Goal: Task Accomplishment & Management: Complete application form

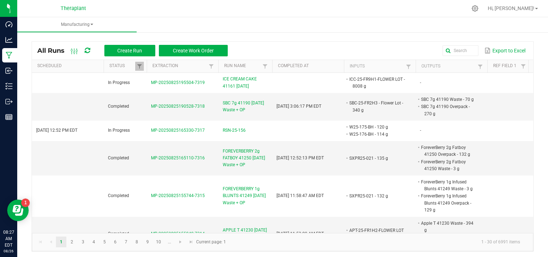
scroll to position [1, 0]
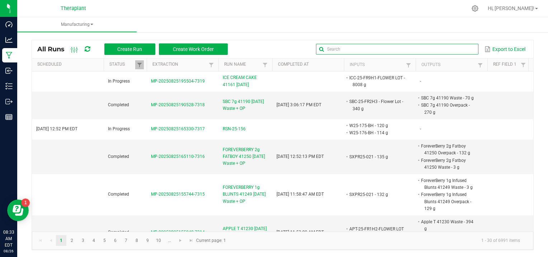
click at [449, 46] on input "text" at bounding box center [397, 49] width 162 height 11
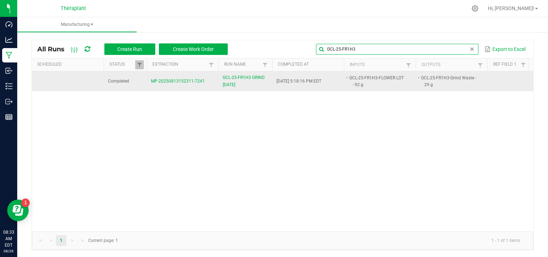
type input "GCL-25-FR1H3"
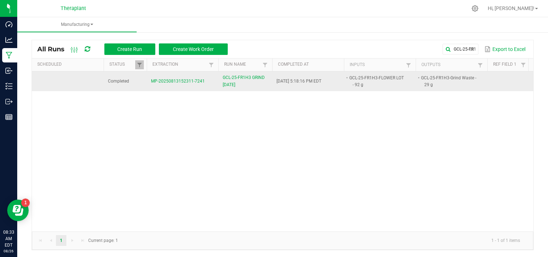
click at [186, 80] on span "MP-20250813152311-7241" at bounding box center [178, 81] width 54 height 5
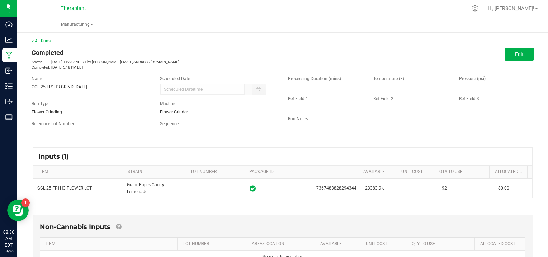
click at [43, 42] on link "< All Runs" at bounding box center [41, 40] width 19 height 5
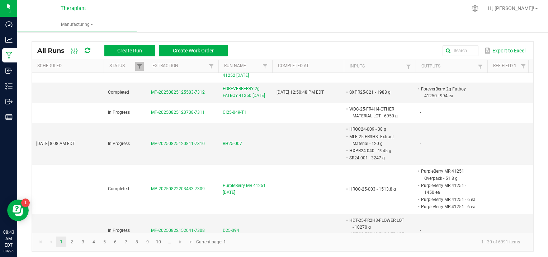
scroll to position [175, 0]
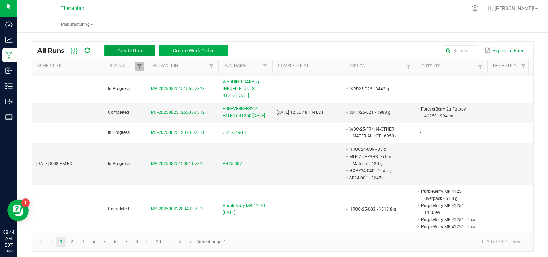
click at [133, 49] on span "Create Run" at bounding box center [129, 51] width 25 height 6
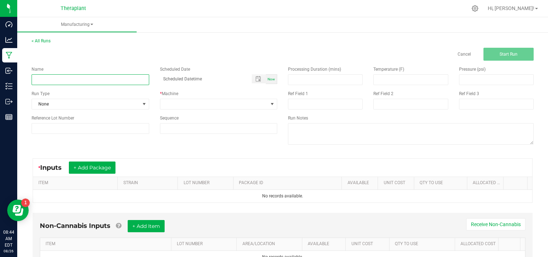
click at [62, 77] on input at bounding box center [91, 79] width 118 height 11
type input "CH25-00-T1"
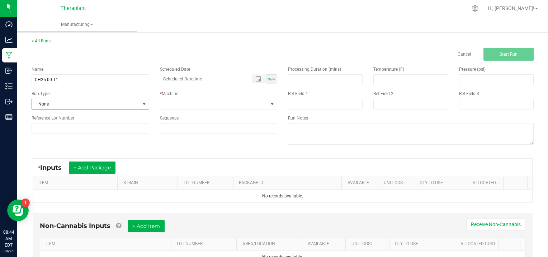
click at [143, 103] on span at bounding box center [144, 104] width 6 height 6
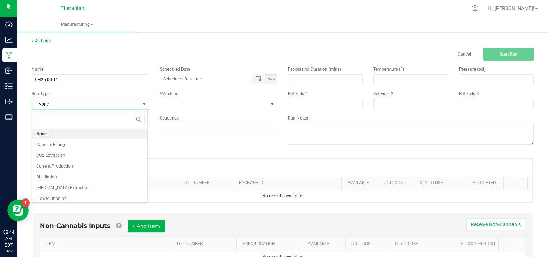
scroll to position [10, 116]
click at [76, 187] on li "[MEDICAL_DATA] Extraction" at bounding box center [89, 187] width 115 height 11
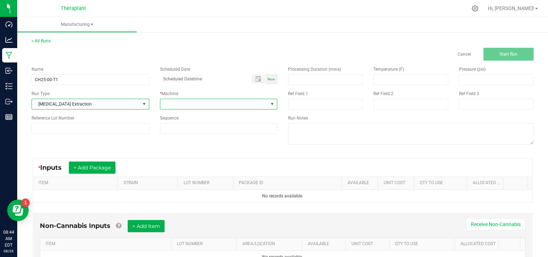
click at [272, 103] on span at bounding box center [272, 104] width 6 height 6
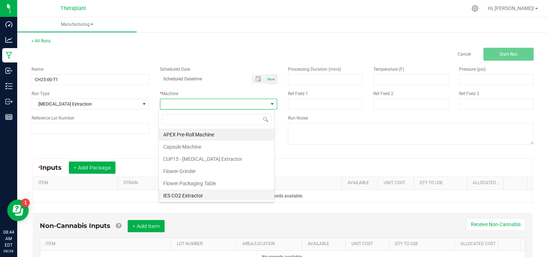
click at [206, 197] on li "IES CO2 Extractor" at bounding box center [216, 195] width 115 height 12
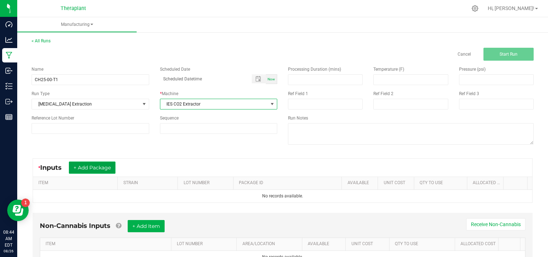
click at [86, 165] on button "+ Add Package" at bounding box center [92, 167] width 47 height 12
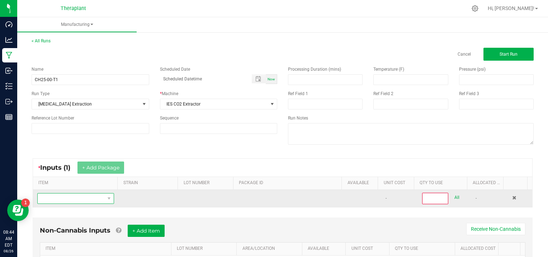
click at [43, 197] on span "NO DATA FOUND" at bounding box center [71, 198] width 67 height 10
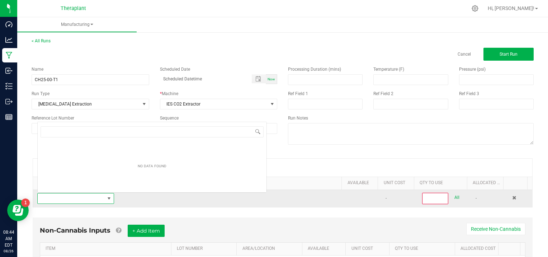
scroll to position [10, 74]
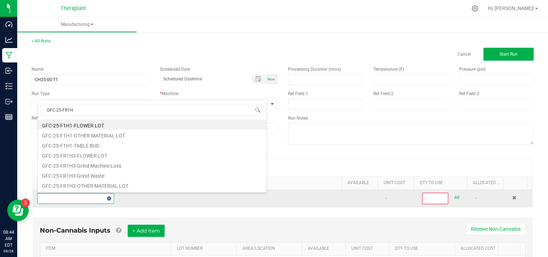
type input "GFC-25-FR1H3"
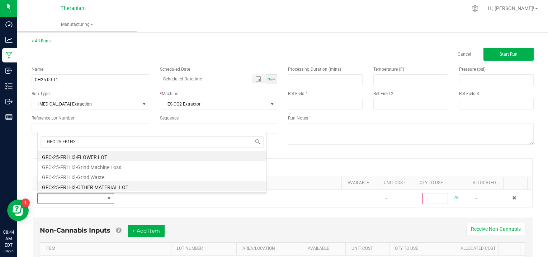
click at [118, 185] on li "GFC-25-FR1H3-OTHER MATERIAL LOT" at bounding box center [152, 186] width 229 height 10
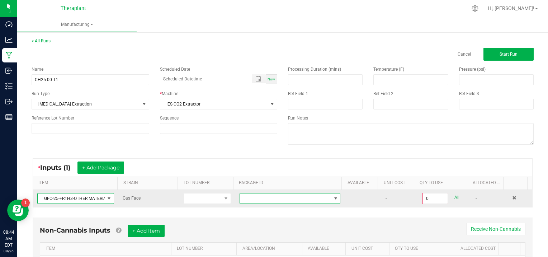
click at [333, 195] on span at bounding box center [336, 198] width 6 height 6
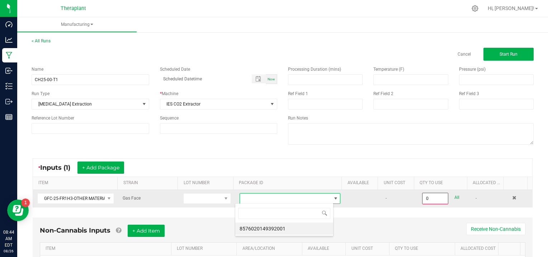
scroll to position [10, 98]
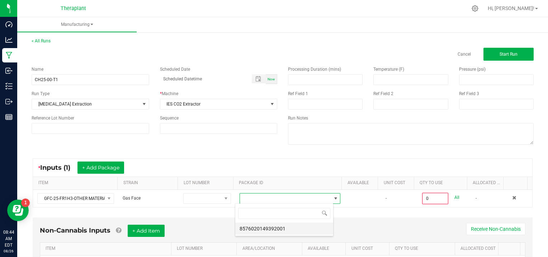
click at [285, 229] on li "8576020149392001" at bounding box center [284, 228] width 98 height 12
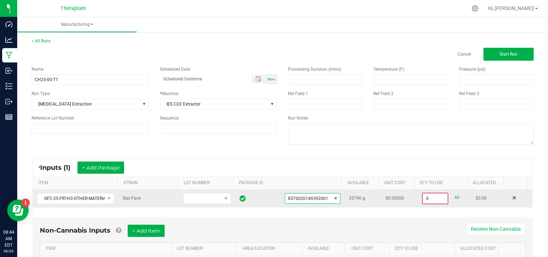
click at [435, 198] on input "0" at bounding box center [435, 198] width 25 height 10
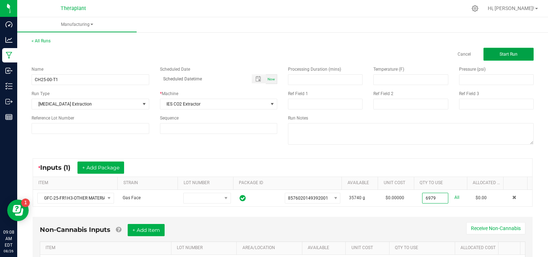
type input "6979.0000 g"
click at [493, 52] on button "Start Run" at bounding box center [508, 54] width 50 height 13
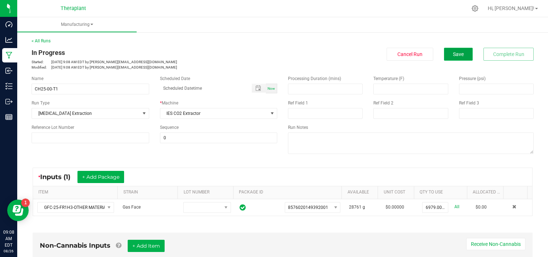
click at [450, 58] on button "Save" at bounding box center [458, 54] width 29 height 13
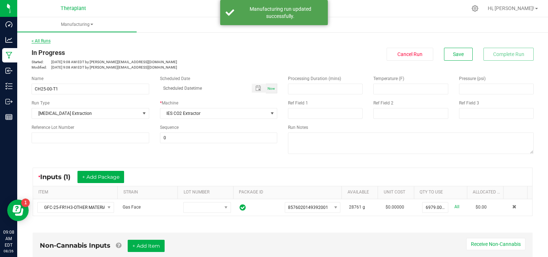
click at [42, 41] on link "< All Runs" at bounding box center [41, 40] width 19 height 5
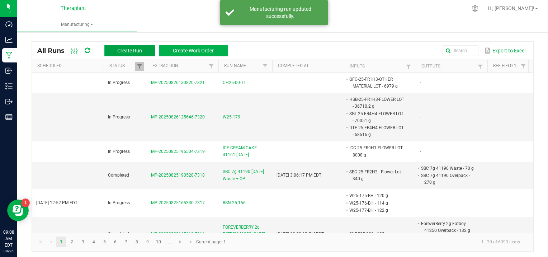
click at [128, 48] on span "Create Run" at bounding box center [129, 51] width 25 height 6
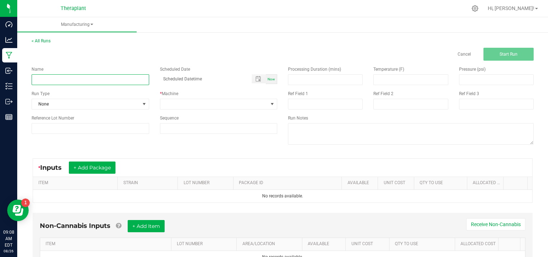
click at [56, 80] on input at bounding box center [91, 79] width 118 height 11
type input "GRAND PAPPY'S CHILLEMON 14g 41203 [DATE]"
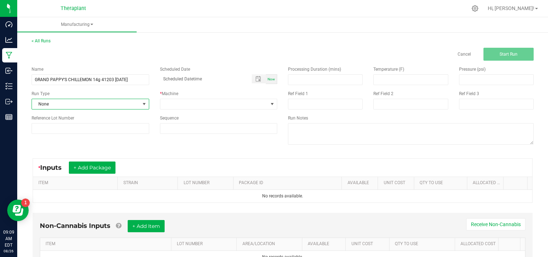
click at [143, 103] on span at bounding box center [144, 104] width 6 height 6
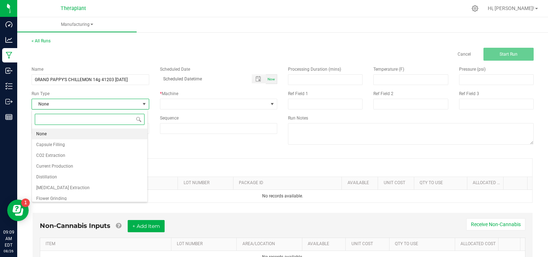
scroll to position [14, 0]
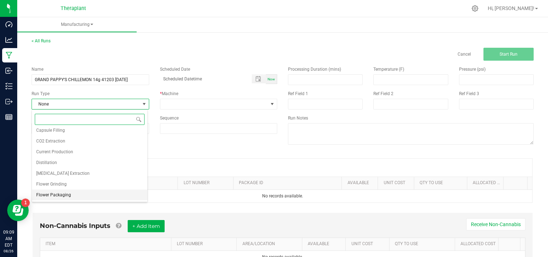
click at [104, 191] on li "Flower Packaging" at bounding box center [89, 194] width 115 height 11
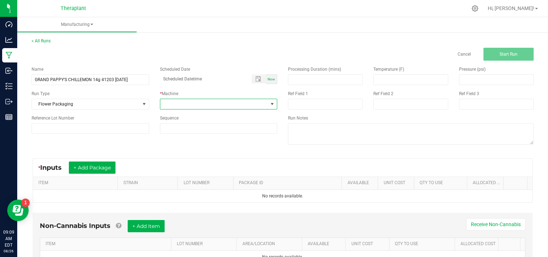
click at [271, 102] on span at bounding box center [272, 104] width 6 height 6
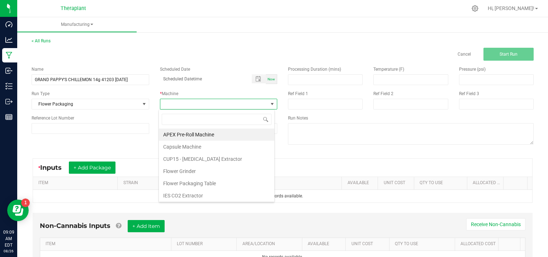
scroll to position [10, 116]
click at [202, 184] on li "Flower Packaging Table" at bounding box center [216, 183] width 115 height 12
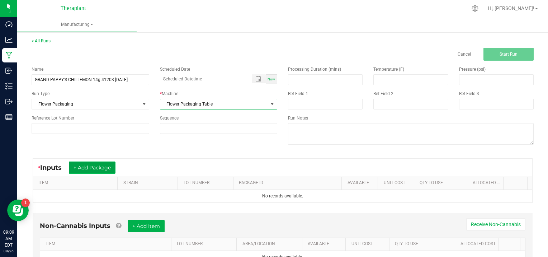
click at [96, 166] on button "+ Add Package" at bounding box center [92, 167] width 47 height 12
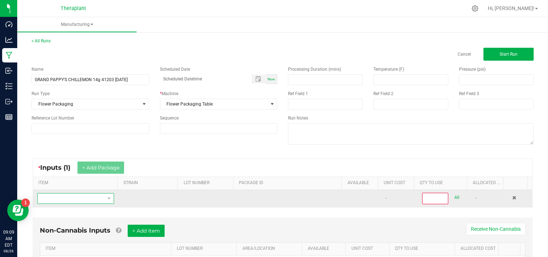
click at [70, 199] on span "NO DATA FOUND" at bounding box center [71, 198] width 67 height 10
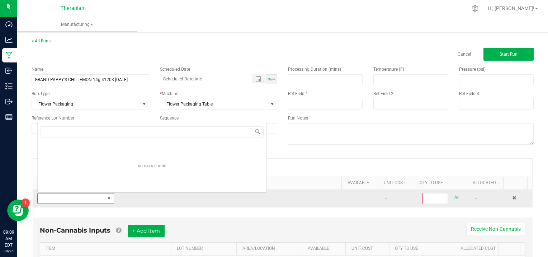
scroll to position [10, 74]
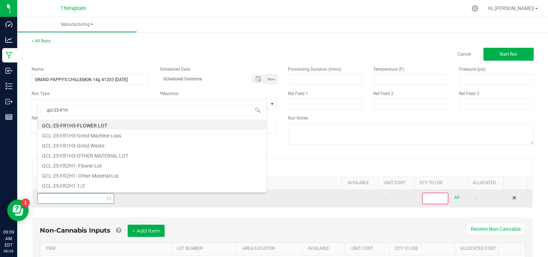
type input "gcl-25-fr1h3"
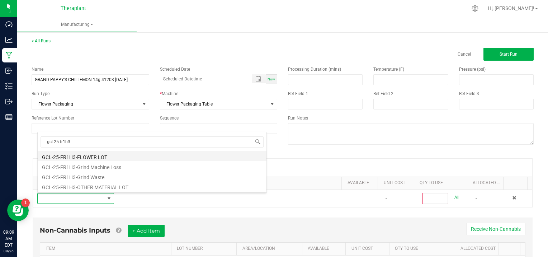
click at [112, 155] on li "GCL-25-FR1H3-FLOWER LOT" at bounding box center [152, 156] width 229 height 10
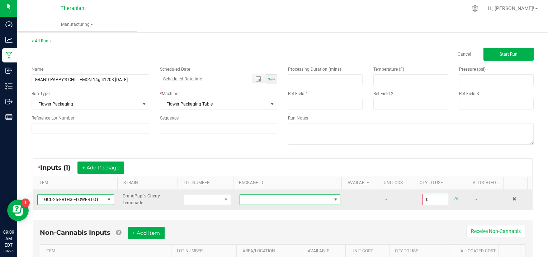
click at [333, 198] on span at bounding box center [336, 200] width 6 height 6
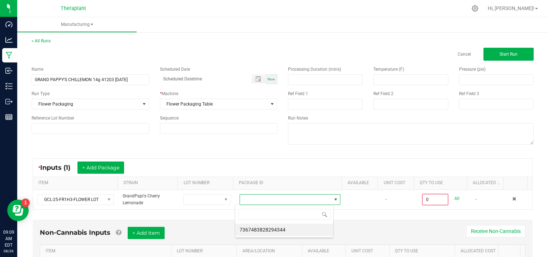
scroll to position [10, 98]
click at [301, 231] on li "7367483828294344" at bounding box center [284, 229] width 98 height 12
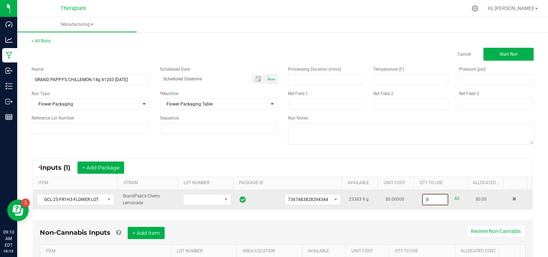
click at [436, 198] on input "0" at bounding box center [435, 199] width 25 height 10
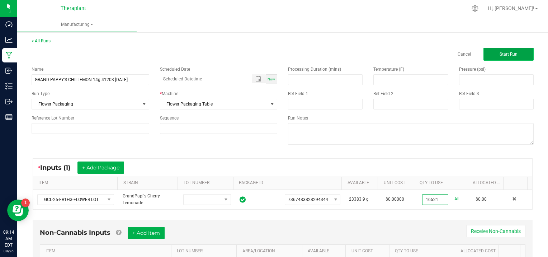
type input "16521.0000 g"
click at [499, 50] on button "Start Run" at bounding box center [508, 54] width 50 height 13
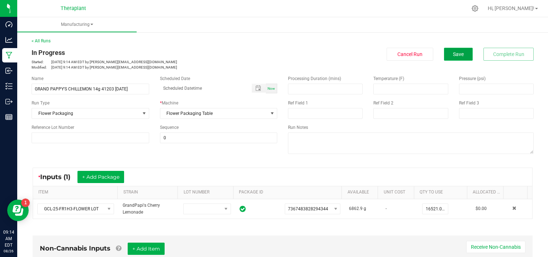
click at [444, 57] on button "Save" at bounding box center [458, 54] width 29 height 13
click at [453, 56] on span "Save" at bounding box center [458, 54] width 11 height 6
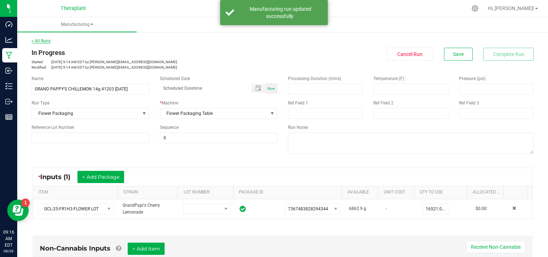
click at [38, 39] on link "< All Runs" at bounding box center [41, 40] width 19 height 5
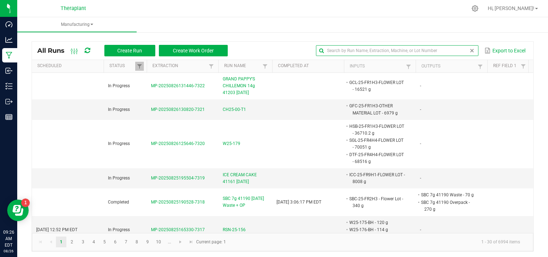
click at [449, 49] on input "text" at bounding box center [397, 50] width 162 height 11
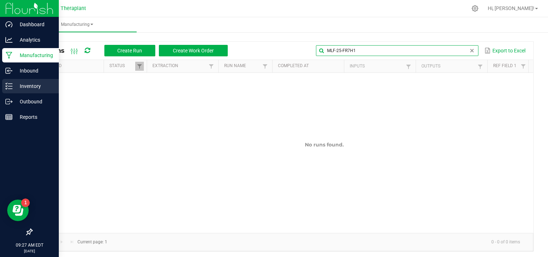
type input "MLF-25-FR7H1"
click at [29, 86] on p "Inventory" at bounding box center [34, 86] width 43 height 9
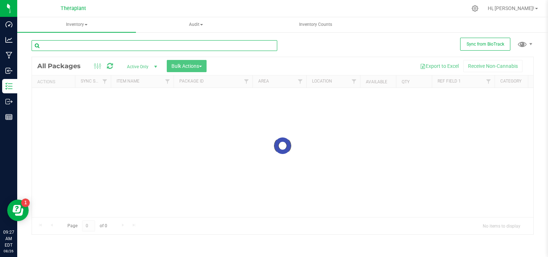
click at [53, 44] on input "text" at bounding box center [155, 45] width 246 height 11
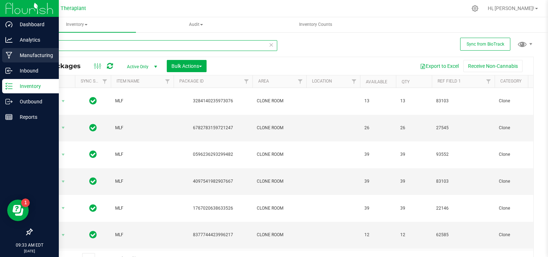
type input "MLF"
click at [51, 56] on p "Manufacturing" at bounding box center [34, 55] width 43 height 9
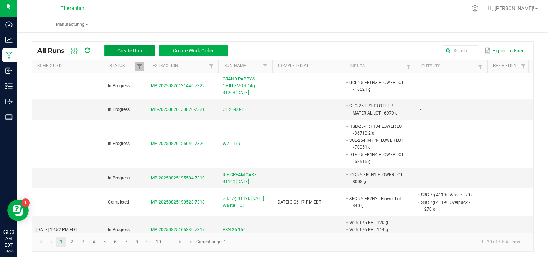
click at [115, 48] on button "Create Run" at bounding box center [129, 50] width 51 height 11
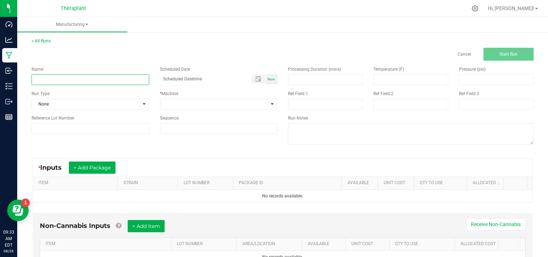
click at [48, 79] on input at bounding box center [91, 79] width 118 height 11
type input "W25-180"
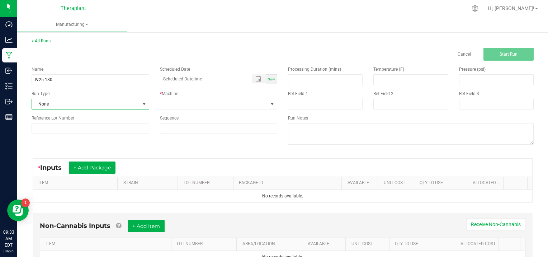
click at [145, 104] on span at bounding box center [144, 104] width 6 height 6
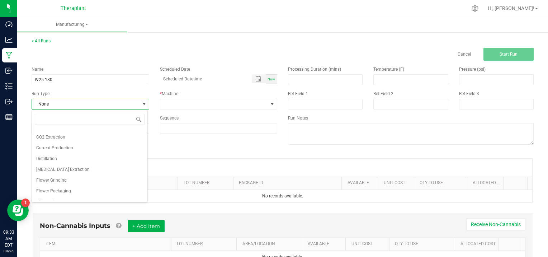
scroll to position [23, 0]
click at [94, 187] on li "Flower Packaging" at bounding box center [89, 186] width 115 height 11
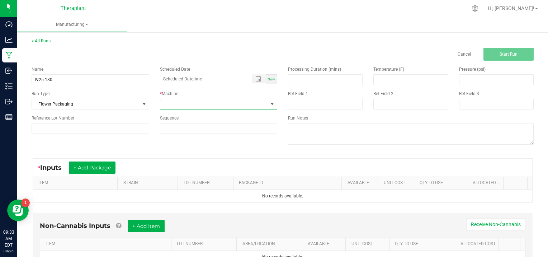
click at [270, 102] on span at bounding box center [272, 104] width 6 height 6
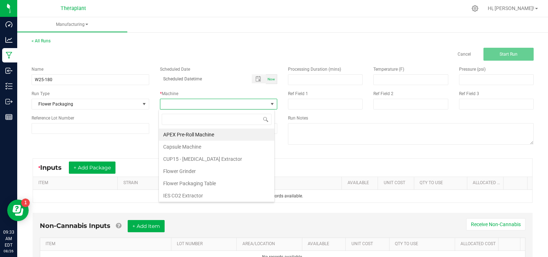
scroll to position [10, 116]
click at [215, 181] on li "Flower Packaging Table" at bounding box center [216, 183] width 115 height 12
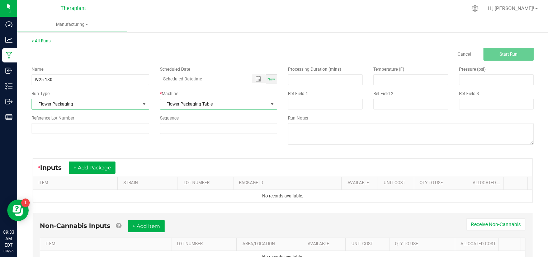
click at [141, 105] on span at bounding box center [144, 104] width 6 height 6
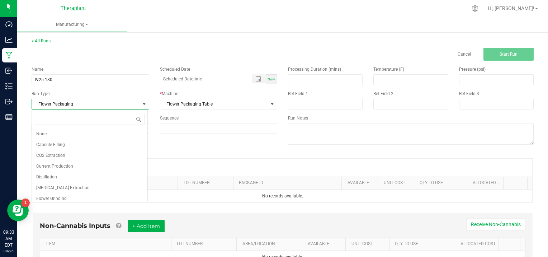
scroll to position [14, 0]
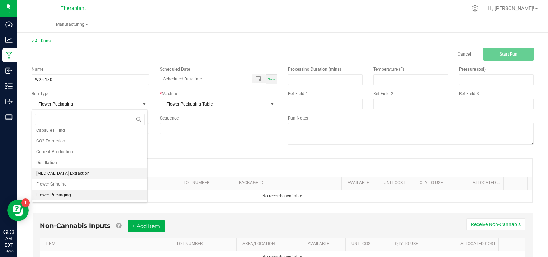
click at [83, 171] on li "[MEDICAL_DATA] Extraction" at bounding box center [89, 173] width 115 height 11
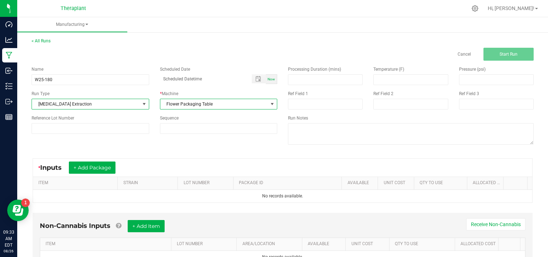
click at [269, 103] on span at bounding box center [272, 104] width 6 height 6
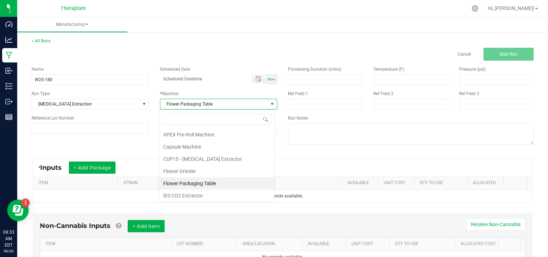
scroll to position [10, 116]
click at [200, 193] on li "IES CO2 Extractor" at bounding box center [216, 195] width 115 height 12
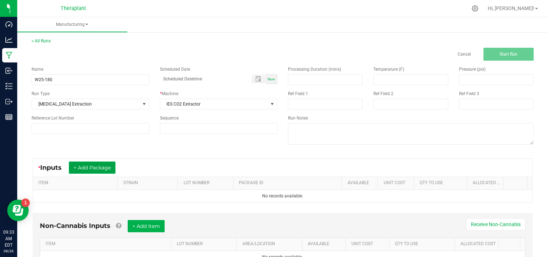
click at [94, 163] on button "+ Add Package" at bounding box center [92, 167] width 47 height 12
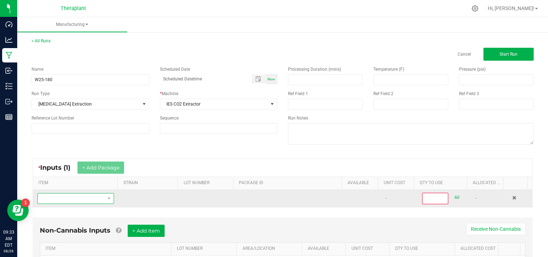
click at [65, 197] on span "NO DATA FOUND" at bounding box center [71, 198] width 67 height 10
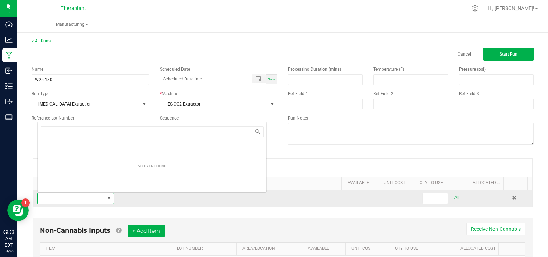
scroll to position [10, 74]
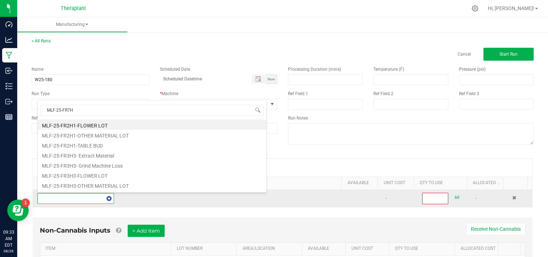
type input "MLF-25-FR7H1"
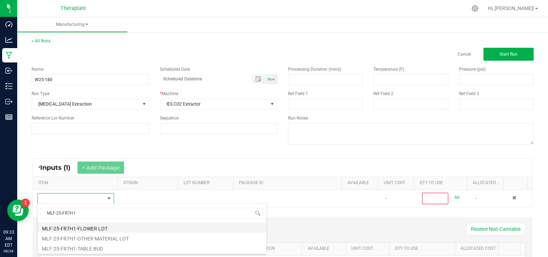
click at [113, 226] on li "MLF-25-FR7H1-FLOWER LOT" at bounding box center [152, 227] width 229 height 10
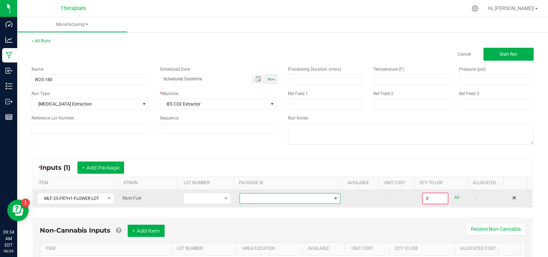
click at [333, 197] on span at bounding box center [336, 198] width 6 height 6
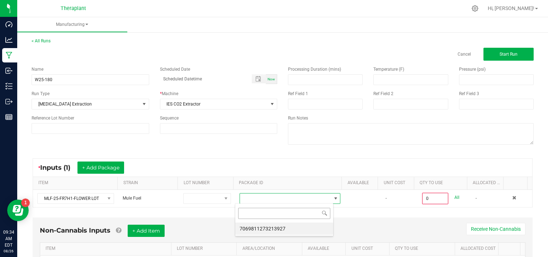
scroll to position [10, 98]
click at [320, 225] on li "7069811273213927" at bounding box center [284, 228] width 98 height 12
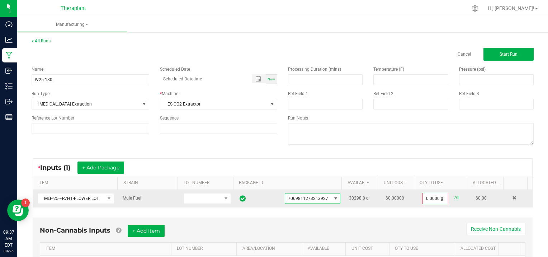
click at [454, 195] on link "All" at bounding box center [456, 198] width 5 height 10
type input "30298.8000 g"
click at [511, 53] on span "Start Run" at bounding box center [509, 54] width 18 height 5
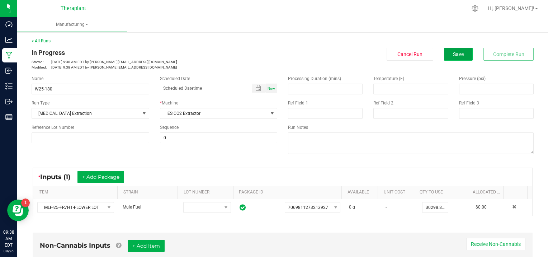
click at [454, 55] on span "Save" at bounding box center [458, 54] width 11 height 6
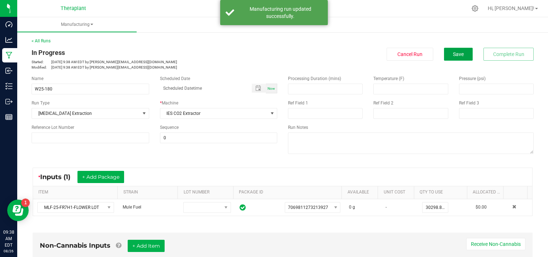
click at [454, 55] on span "Save" at bounding box center [458, 54] width 11 height 6
click at [471, 108] on div "Ref Field 3" at bounding box center [496, 109] width 85 height 19
click at [475, 109] on input at bounding box center [496, 113] width 75 height 11
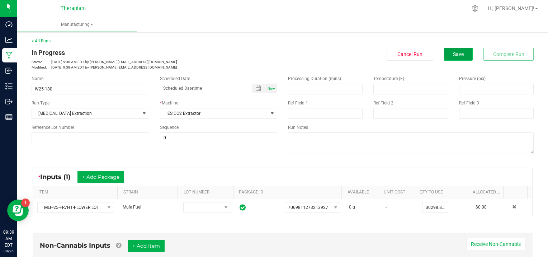
click at [448, 59] on button "Save" at bounding box center [458, 54] width 29 height 13
click at [37, 39] on link "< All Runs" at bounding box center [41, 40] width 19 height 5
